Goal: Information Seeking & Learning: Learn about a topic

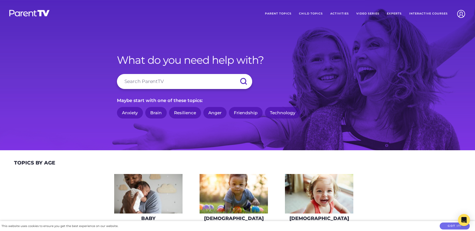
click at [284, 14] on link "Parent Topics" at bounding box center [278, 14] width 34 height 13
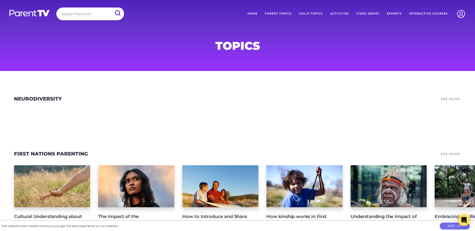
click at [311, 14] on link "Child Topics" at bounding box center [310, 14] width 31 height 13
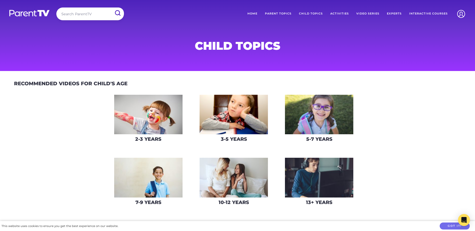
click at [280, 15] on link "Parent Topics" at bounding box center [278, 14] width 34 height 13
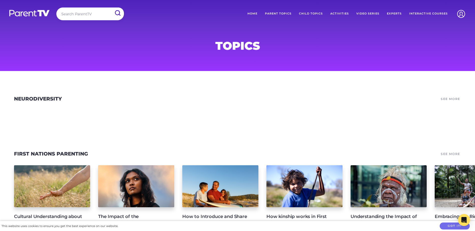
drag, startPoint x: 365, startPoint y: 12, endPoint x: 361, endPoint y: 12, distance: 4.5
click at [361, 12] on link "Video Series" at bounding box center [368, 14] width 31 height 13
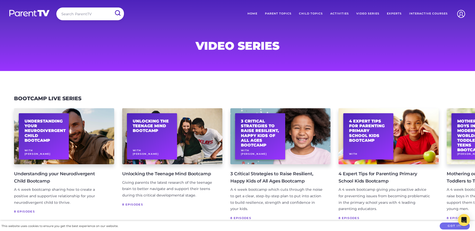
click at [235, 87] on section "Bootcamp Live Series Understanding your Neurodivergent Child Bootcamp With [PER…" at bounding box center [237, 164] width 475 height 171
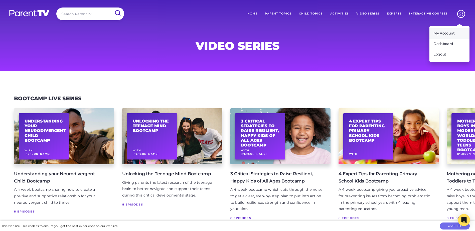
click at [450, 32] on link "My Account" at bounding box center [449, 33] width 40 height 11
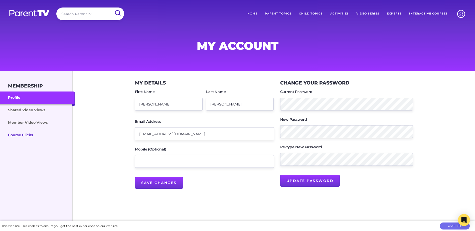
click at [25, 137] on link "Course Clicks" at bounding box center [37, 135] width 75 height 13
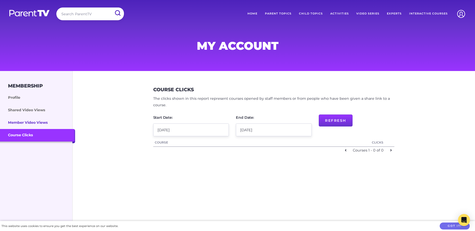
click at [17, 123] on link "Member Video Views" at bounding box center [37, 123] width 75 height 13
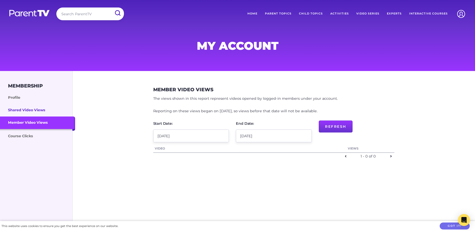
click at [16, 110] on link "Shared Video Views" at bounding box center [37, 110] width 75 height 13
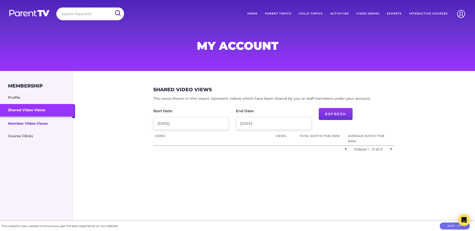
click at [16, 123] on link "Member Video Views" at bounding box center [37, 124] width 75 height 14
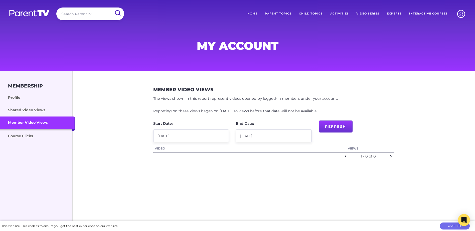
click at [16, 137] on link "Course Clicks" at bounding box center [37, 136] width 75 height 14
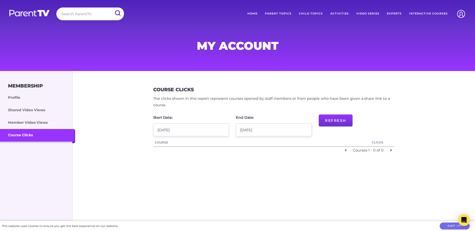
click at [260, 13] on link "Home" at bounding box center [253, 14] width 18 height 13
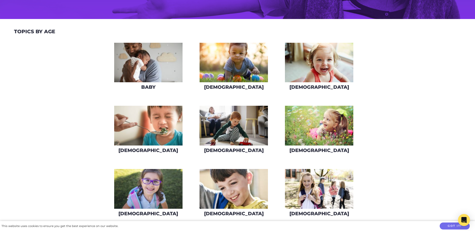
scroll to position [126, 0]
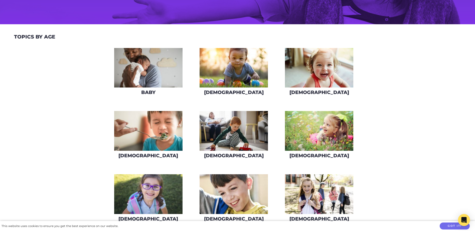
click at [415, 54] on section "Topics By Age Baby 1 year old 2 year old 3 year old 4 year old 5 year old 6 yea…" at bounding box center [237, 230] width 475 height 396
click at [414, 55] on section "Topics By Age Baby 1 year old 2 year old 3 year old 4 year old 5 year old 6 yea…" at bounding box center [237, 230] width 475 height 396
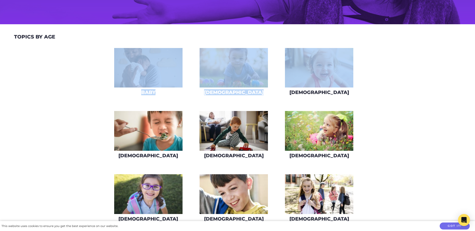
drag, startPoint x: 414, startPoint y: 55, endPoint x: 415, endPoint y: 38, distance: 16.3
click at [415, 38] on section "Topics By Age Baby 1 year old 2 year old 3 year old 4 year old 5 year old 6 yea…" at bounding box center [237, 230] width 475 height 396
click at [100, 86] on section "Topics By Age Baby 1 year old 2 year old 3 year old 4 year old 5 year old 6 yea…" at bounding box center [237, 230] width 475 height 396
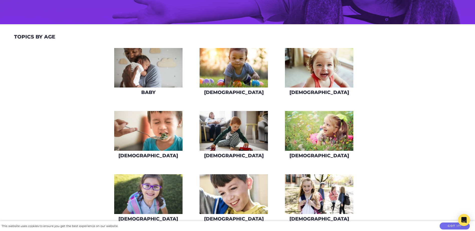
scroll to position [153, 0]
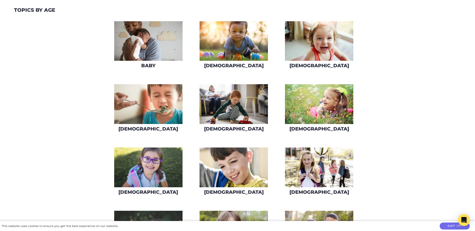
click at [95, 65] on section "Topics By Age Baby 1 year old 2 year old 3 year old 4 year old 5 year old 6 yea…" at bounding box center [237, 203] width 475 height 396
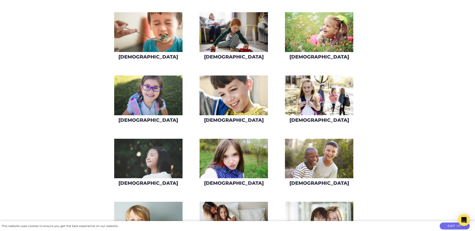
scroll to position [226, 0]
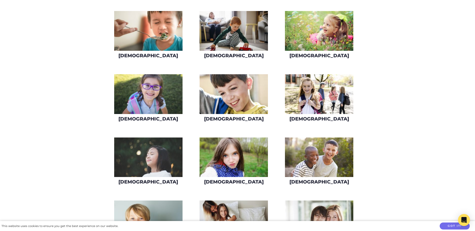
click at [319, 107] on img at bounding box center [319, 94] width 68 height 40
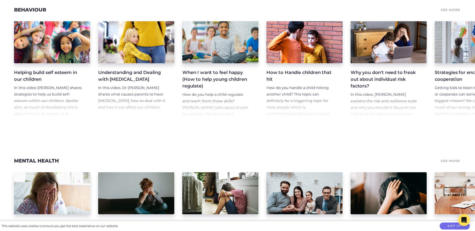
scroll to position [243, 0]
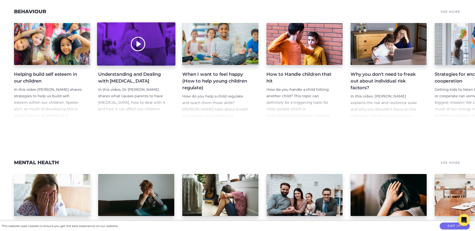
click at [128, 61] on div at bounding box center [136, 44] width 78 height 43
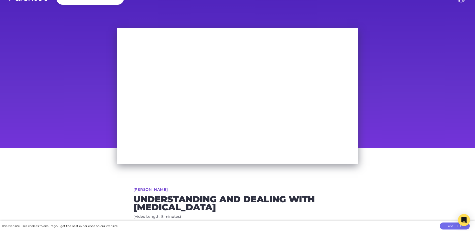
scroll to position [3, 0]
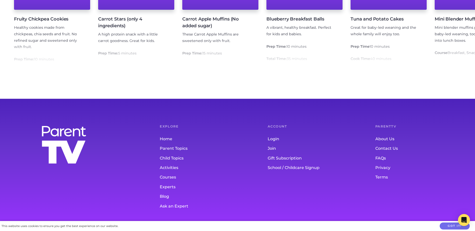
scroll to position [3849, 0]
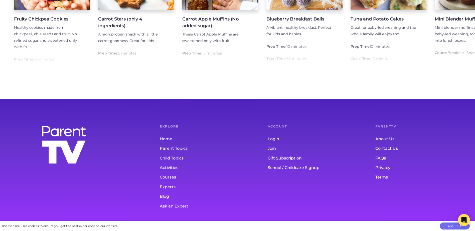
click at [276, 173] on link "School / Childcare Signup" at bounding box center [312, 168] width 88 height 10
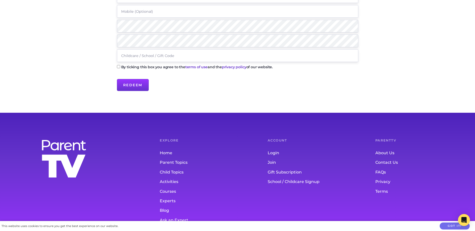
scroll to position [149, 0]
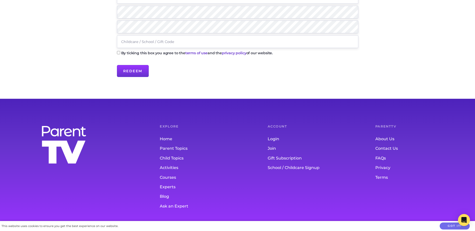
click at [290, 159] on link "Gift Subscription" at bounding box center [312, 159] width 88 height 10
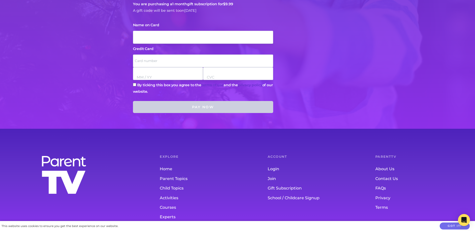
scroll to position [243, 0]
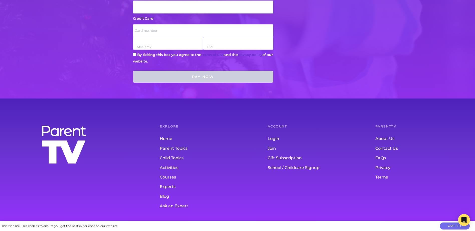
click at [275, 169] on link "School / Childcare Signup" at bounding box center [312, 168] width 88 height 10
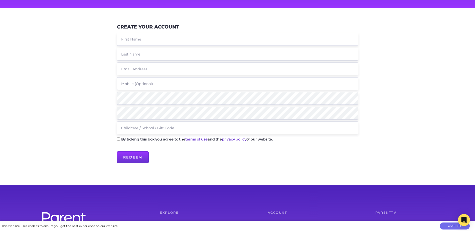
scroll to position [64, 0]
